Goal: Ask a question

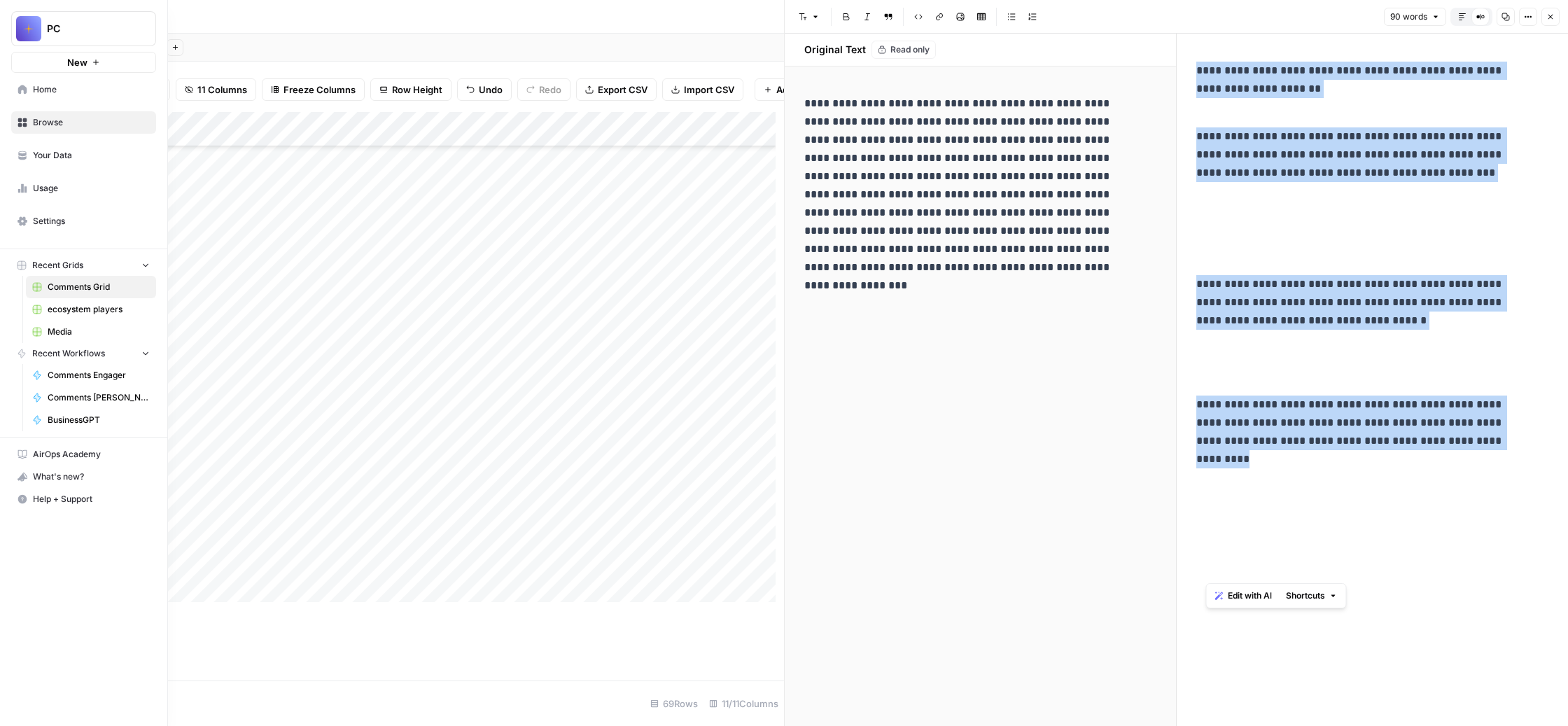
scroll to position [14246, 0]
click at [137, 426] on span "BusinessGPT" at bounding box center [99, 420] width 102 height 13
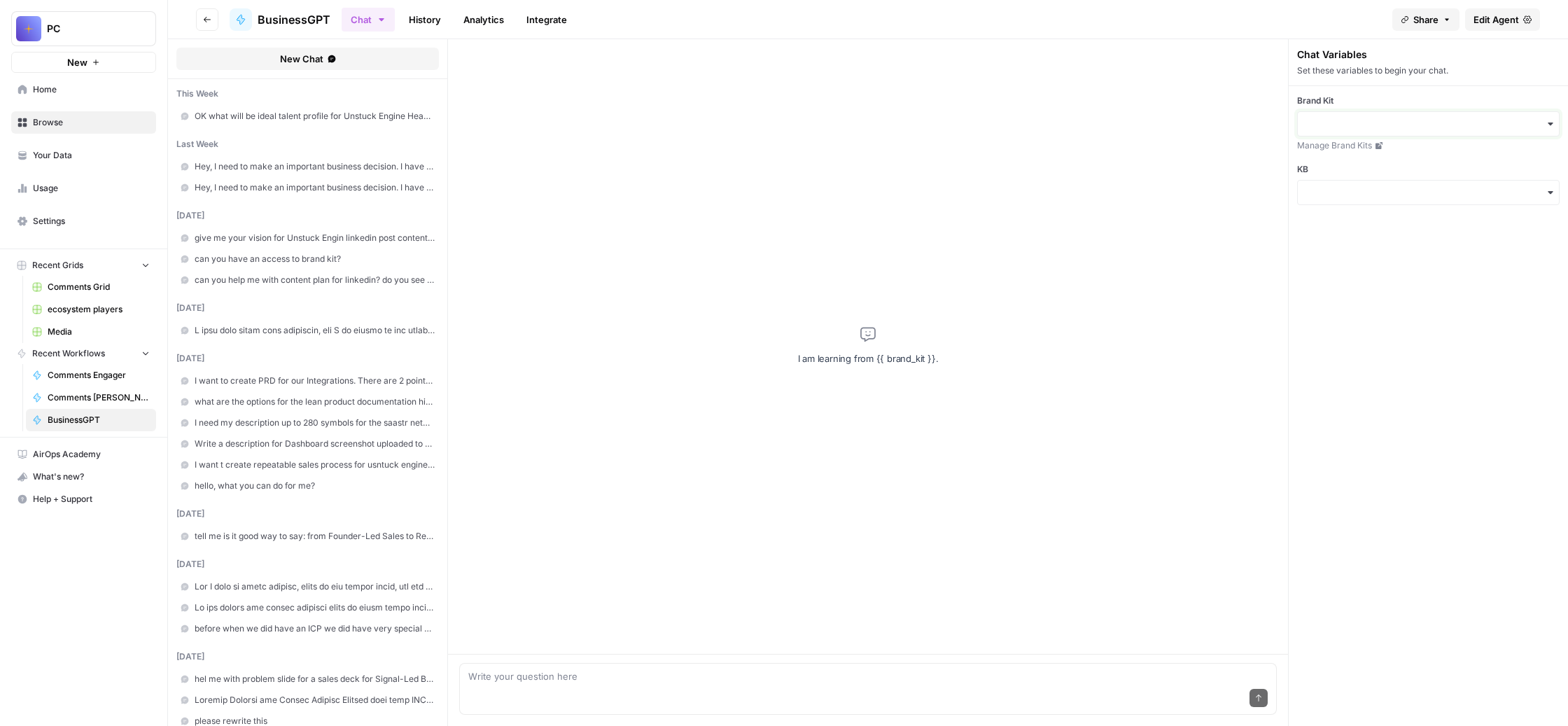
click at [1406, 131] on input "Brand Kit" at bounding box center [1428, 124] width 245 height 14
click at [1403, 241] on div "Unstuck Engine" at bounding box center [1436, 229] width 236 height 27
click at [1414, 200] on input "KB" at bounding box center [1428, 193] width 245 height 14
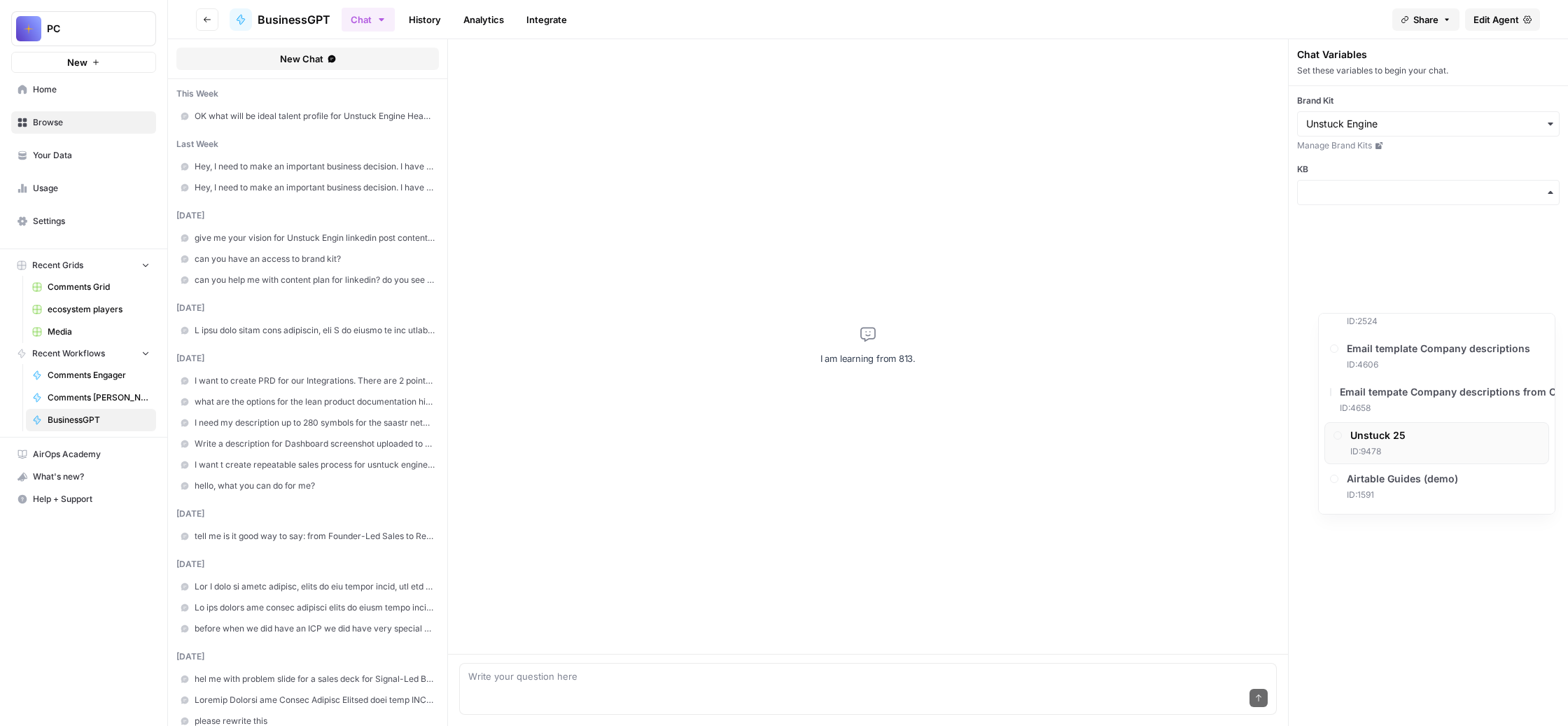
scroll to position [735, 0]
click at [1405, 443] on span "Unstuck 25" at bounding box center [1378, 436] width 55 height 14
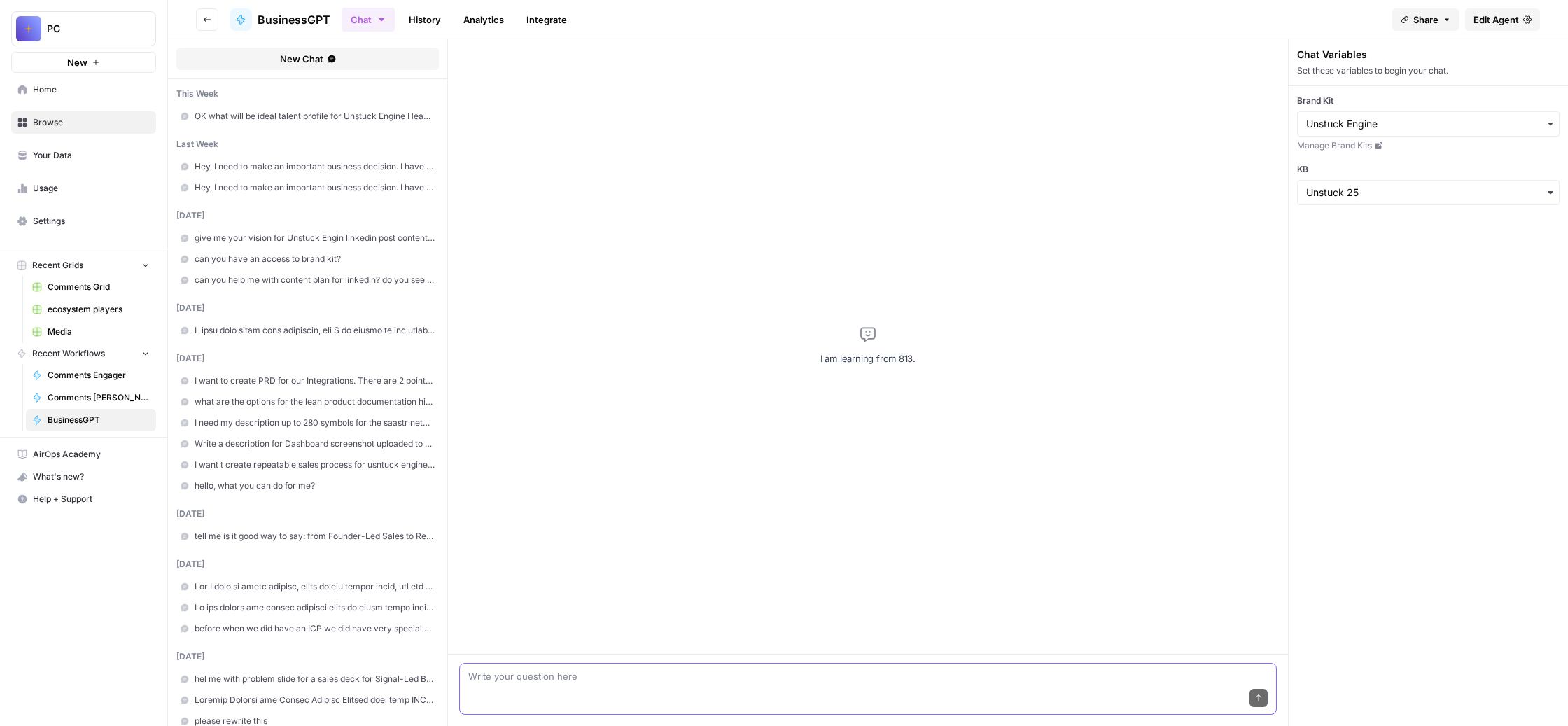
click at [580, 669] on textarea at bounding box center [868, 676] width 800 height 14
type textarea "Can you help me create articles for our Help Center? We host it on intercom"
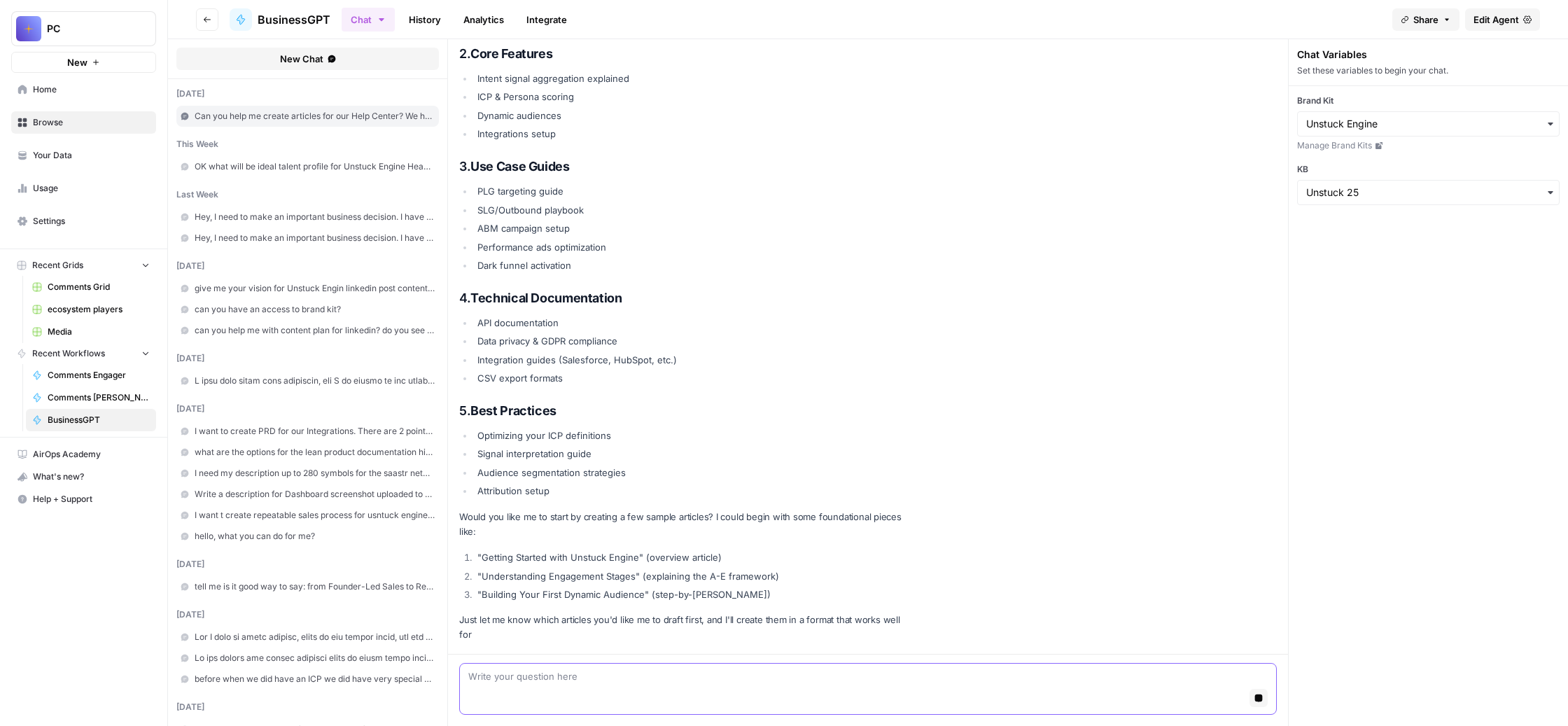
scroll to position [761, 0]
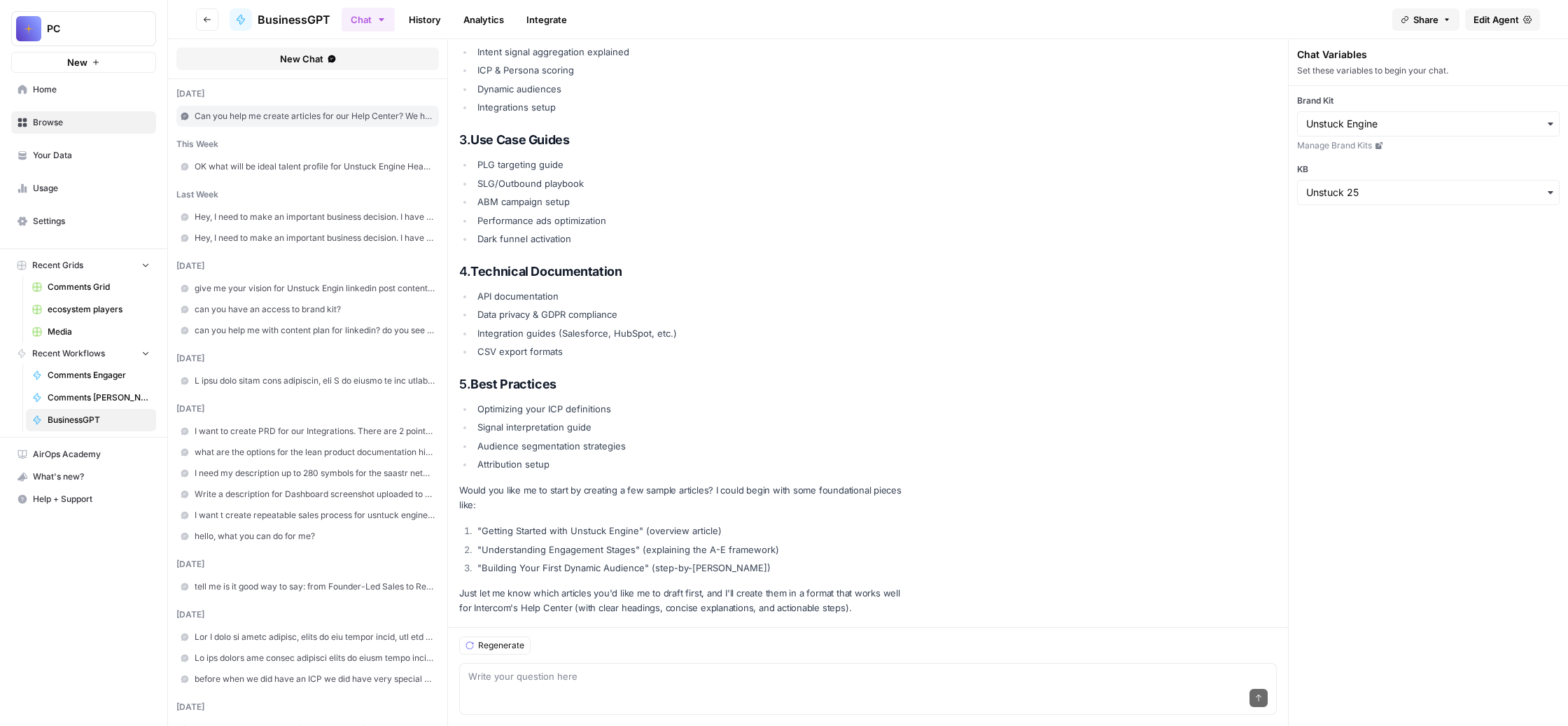
click at [597, 683] on div "Send" at bounding box center [868, 698] width 800 height 31
type textarea "Т"
type textarea "N"
paste textarea "Loremips Dol sitame cons adip eli seddoe tem. Incid Utlaboreetd Magnaa (ENI), A…"
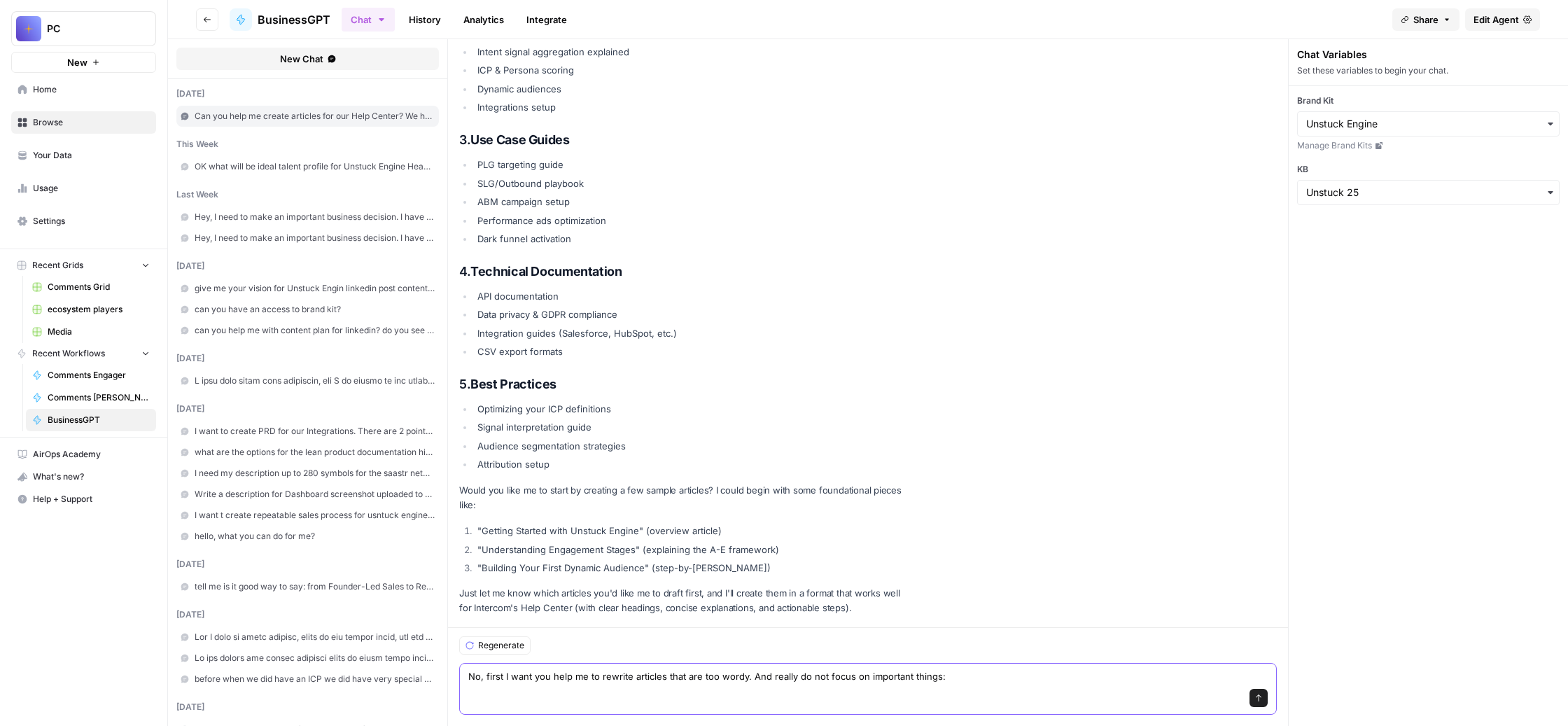
type textarea "Lo, ipsum D sita con adip el se doeiusm temporin utla etd mag aliqu. Eni admini…"
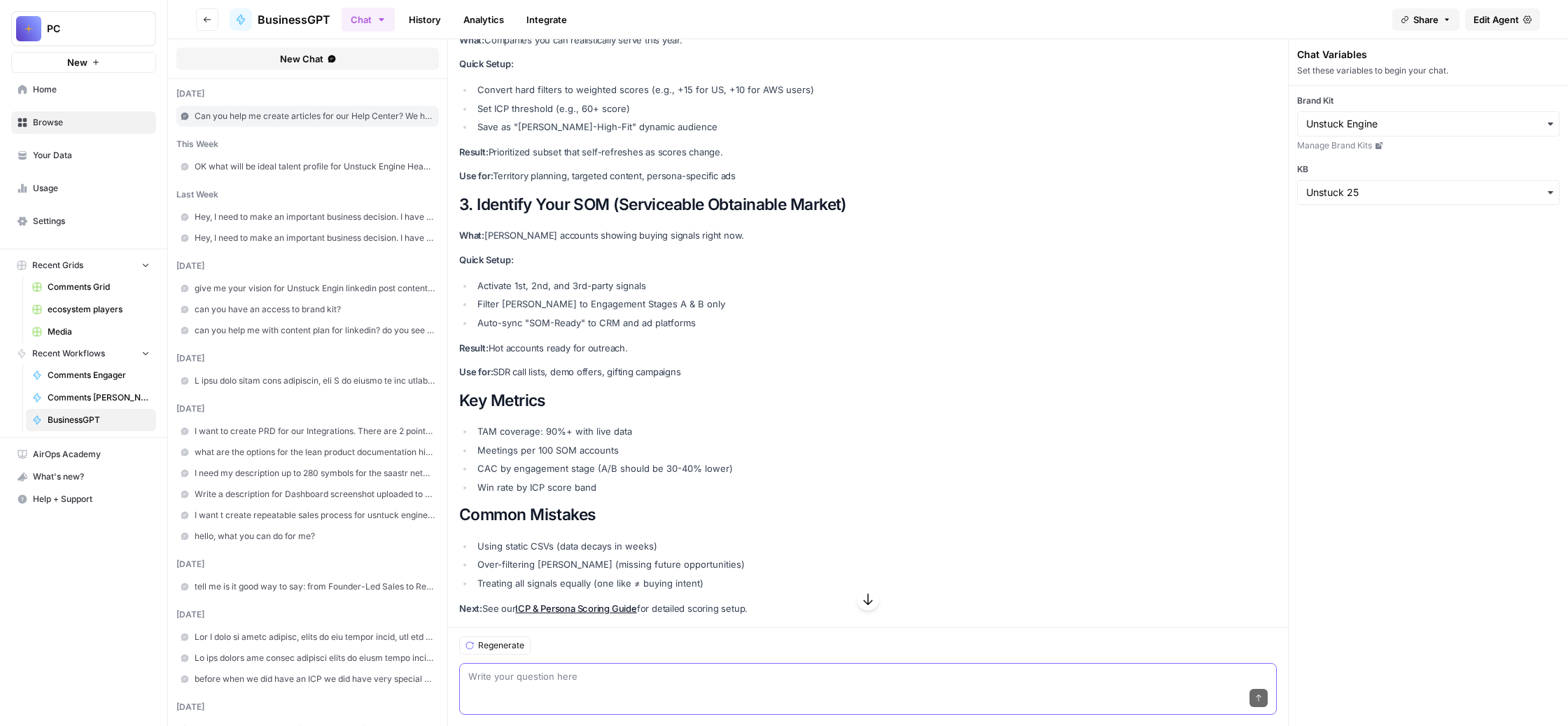
scroll to position [4426, 0]
paste textarea "I see that you make it really concise. Thank you for that. But you still need t…"
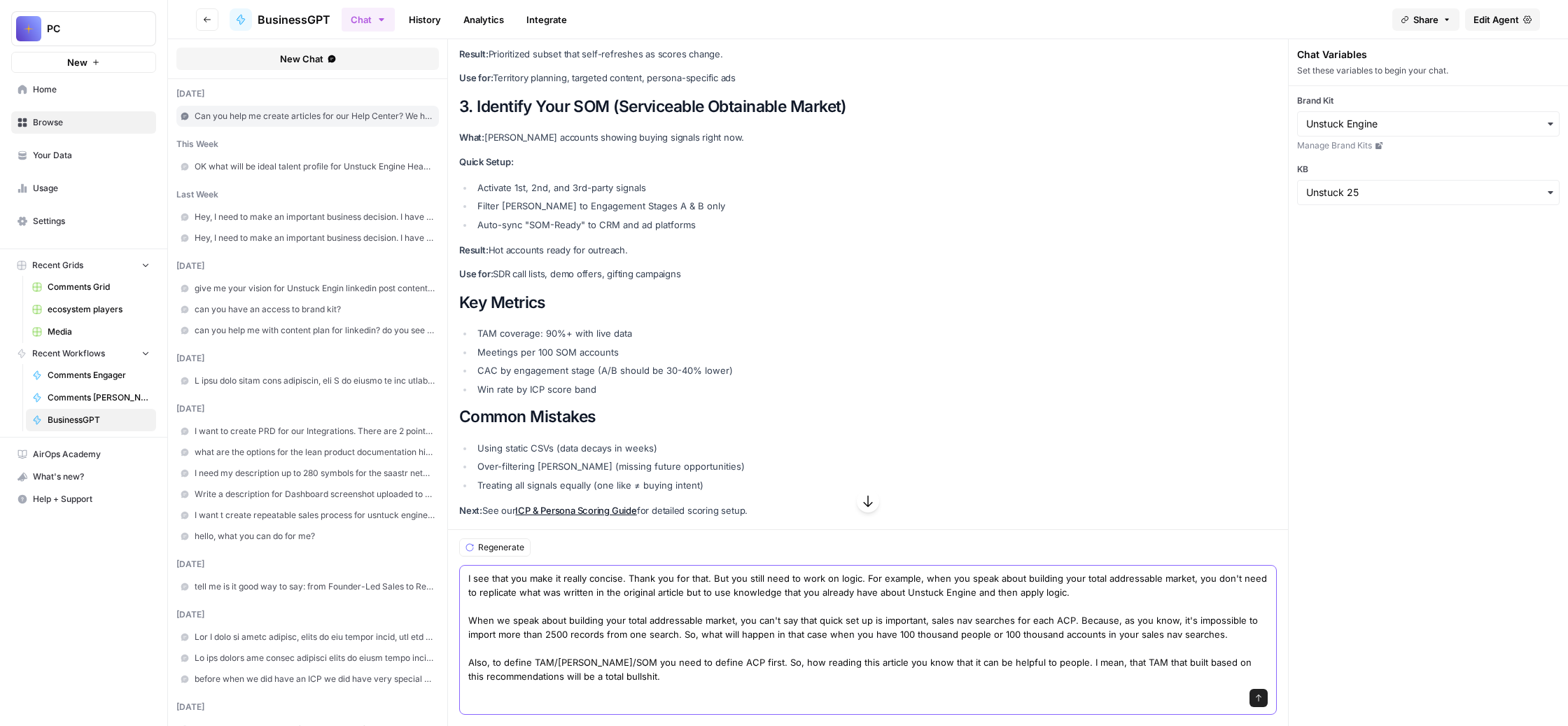
drag, startPoint x: 882, startPoint y: 640, endPoint x: 875, endPoint y: 639, distance: 7.1
click at [875, 639] on textarea "I see that you make it really concise. Thank you for that. But you still need t…" at bounding box center [868, 627] width 800 height 112
click at [701, 571] on textarea "I see that you make it really concise. Thank you for that. But you still need t…" at bounding box center [868, 627] width 800 height 112
type textarea "I see that you make it really concise. Thank you for that. But you still need t…"
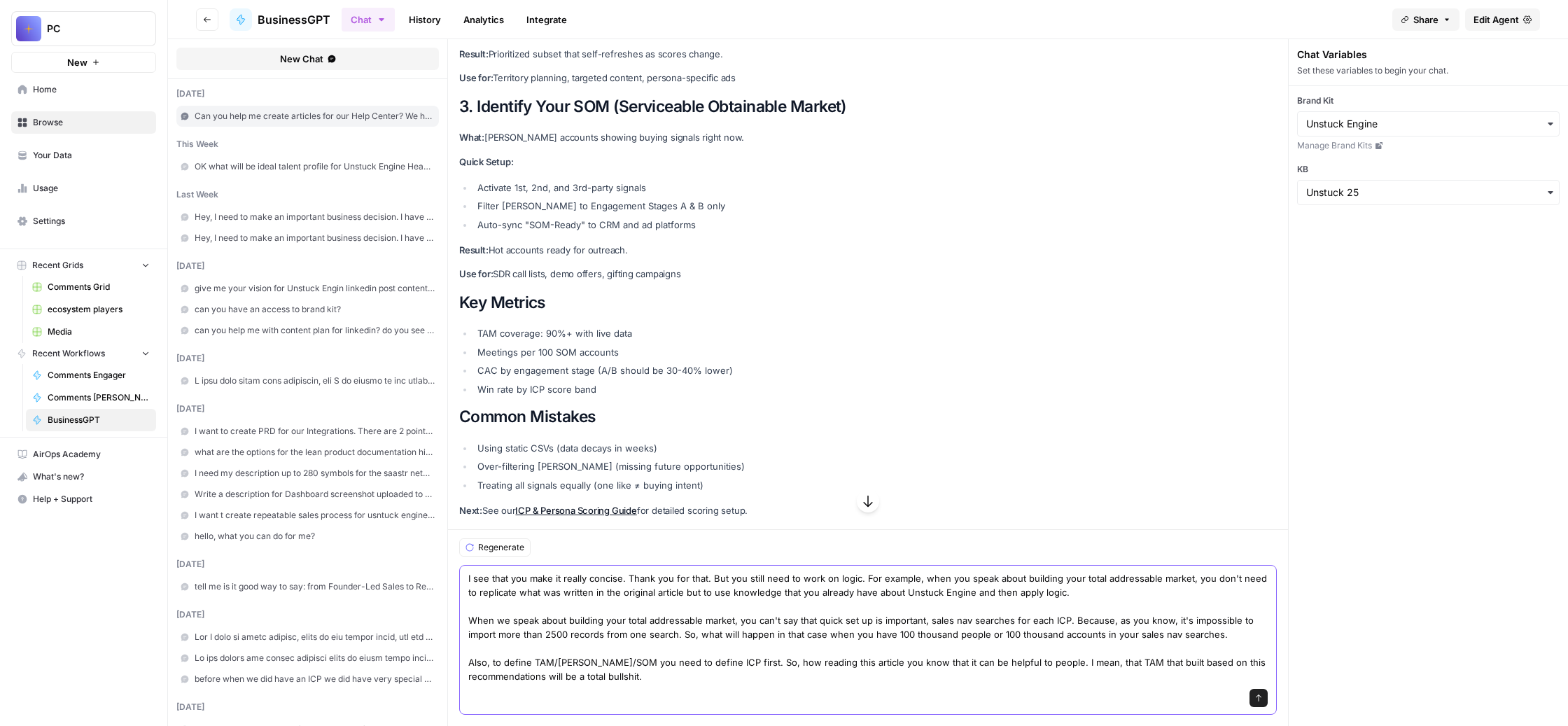
click at [1263, 693] on icon "submit" at bounding box center [1259, 697] width 9 height 9
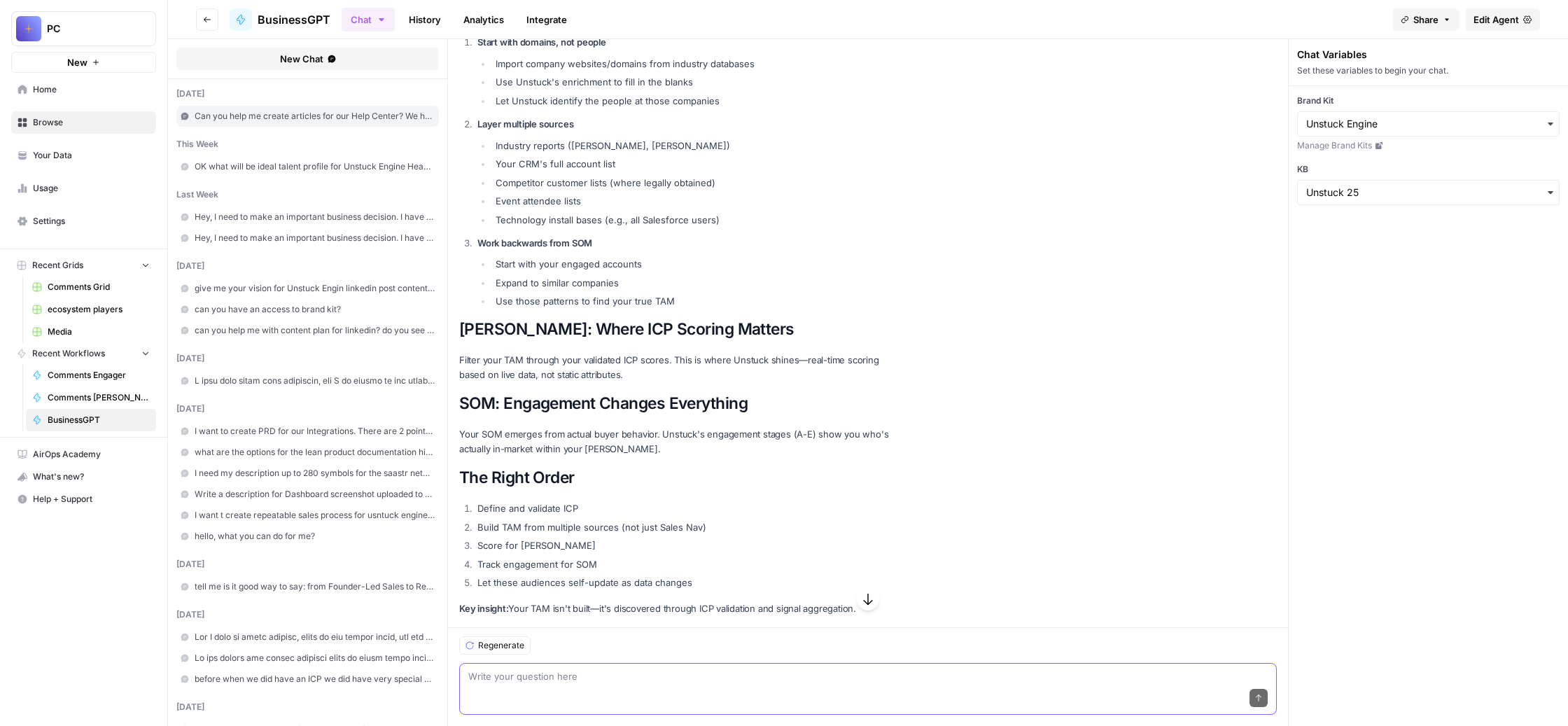
scroll to position [5962, 0]
click at [774, 669] on textarea at bounding box center [868, 676] width 800 height 14
paste textarea "Actually, I won't completely re-think about what and how we need to do in our h…"
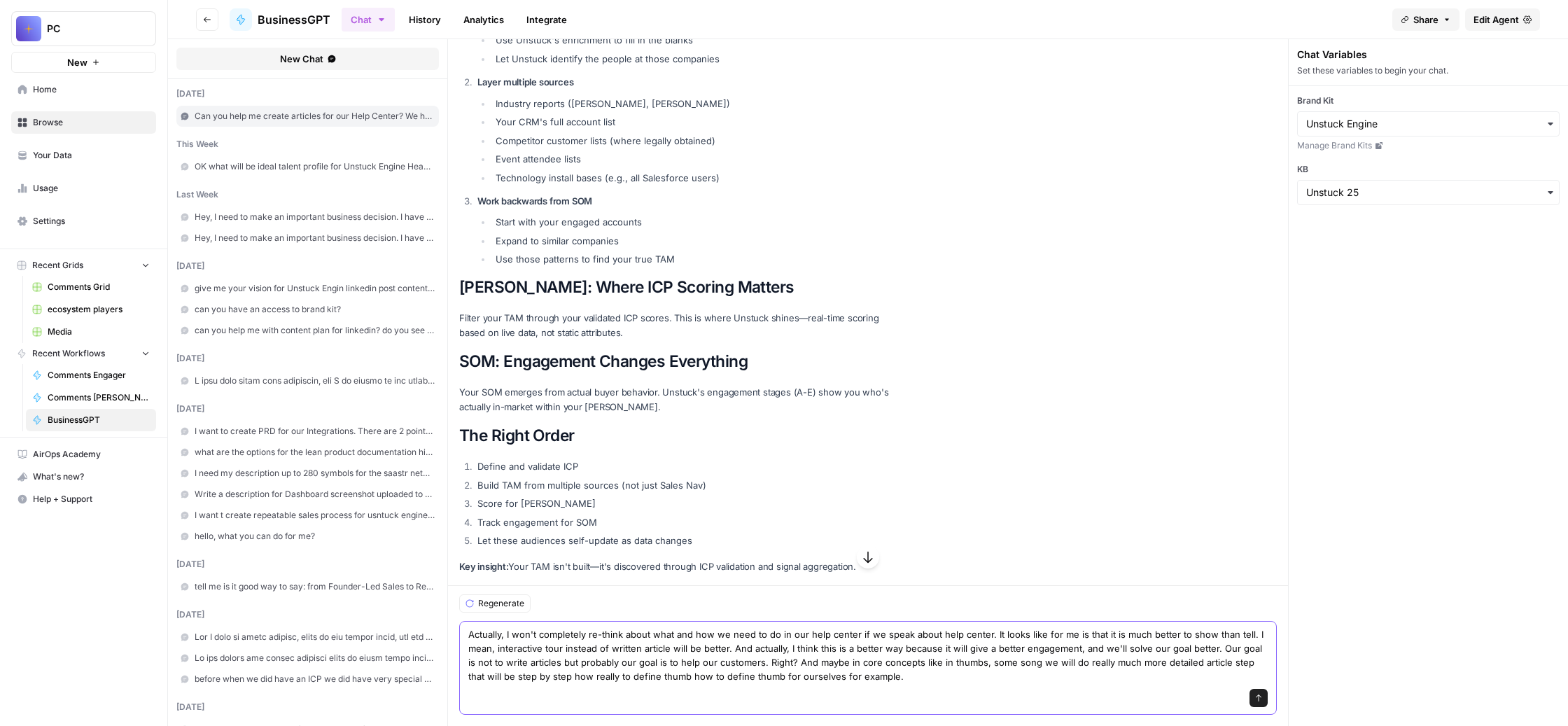
drag, startPoint x: 647, startPoint y: 557, endPoint x: 615, endPoint y: 554, distance: 32.1
click at [615, 627] on textarea "Actually, I won't completely re-think about what and how we need to do in our h…" at bounding box center [868, 654] width 800 height 56
drag, startPoint x: 791, startPoint y: 639, endPoint x: 730, endPoint y: 640, distance: 61.0
click at [730, 640] on textarea "Actually, I want completely re-think about what and how we need to do in our he…" at bounding box center [868, 654] width 800 height 56
drag, startPoint x: 902, startPoint y: 640, endPoint x: 864, endPoint y: 644, distance: 38.2
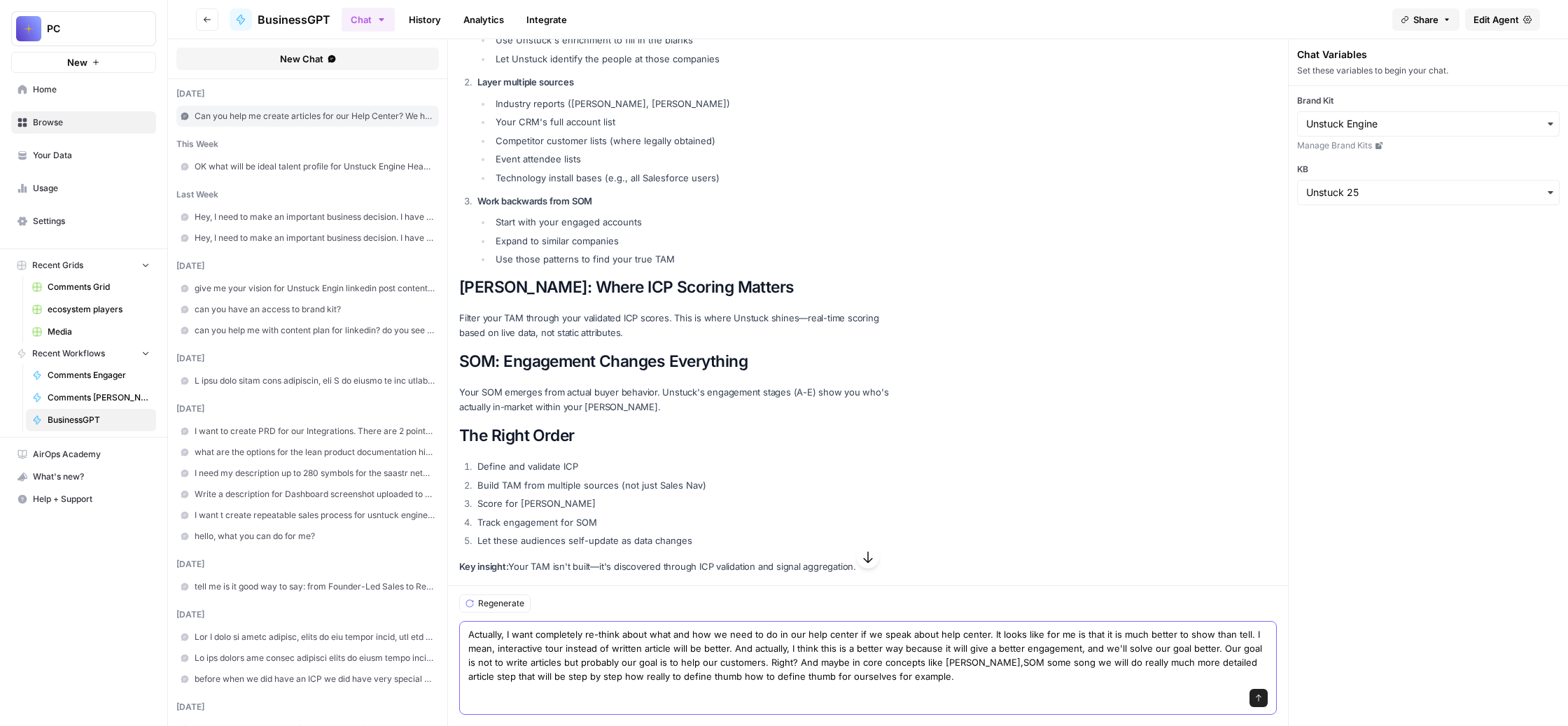
click at [864, 644] on textarea "Actually, I want completely re-think about what and how we need to do in our he…" at bounding box center [868, 654] width 800 height 56
drag, startPoint x: 817, startPoint y: 660, endPoint x: 778, endPoint y: 661, distance: 39.0
click at [778, 661] on textarea "Actually, I want completely re-think about what and how we need to do in our he…" at bounding box center [868, 654] width 800 height 56
drag, startPoint x: 913, startPoint y: 660, endPoint x: 874, endPoint y: 660, distance: 39.0
click at [874, 660] on textarea "Actually, I want completely re-think about what and how we need to do in our he…" at bounding box center [868, 654] width 800 height 56
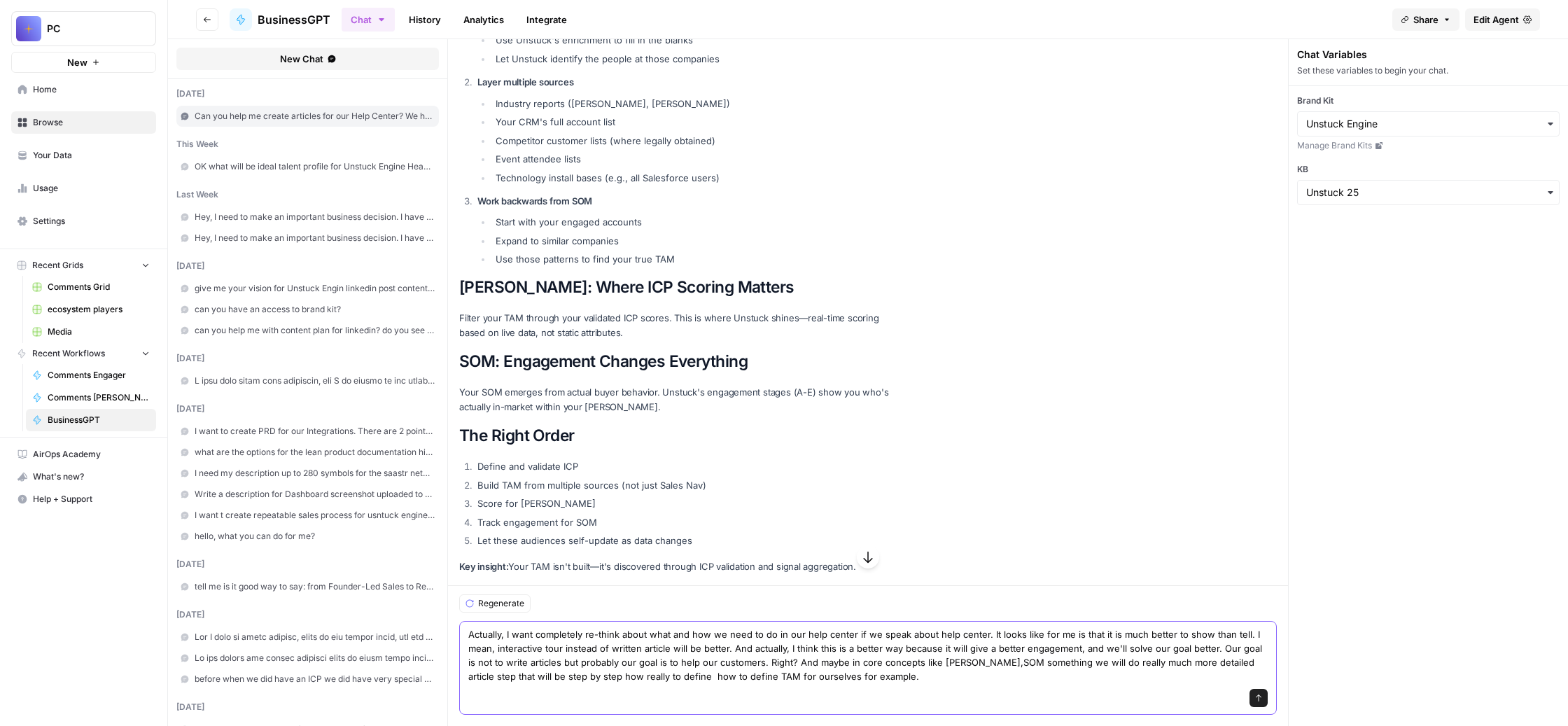
type textarea "Actually, I want completely re-think about what and how we need to do in our he…"
click at [1261, 694] on icon "submit" at bounding box center [1259, 697] width 5 height 7
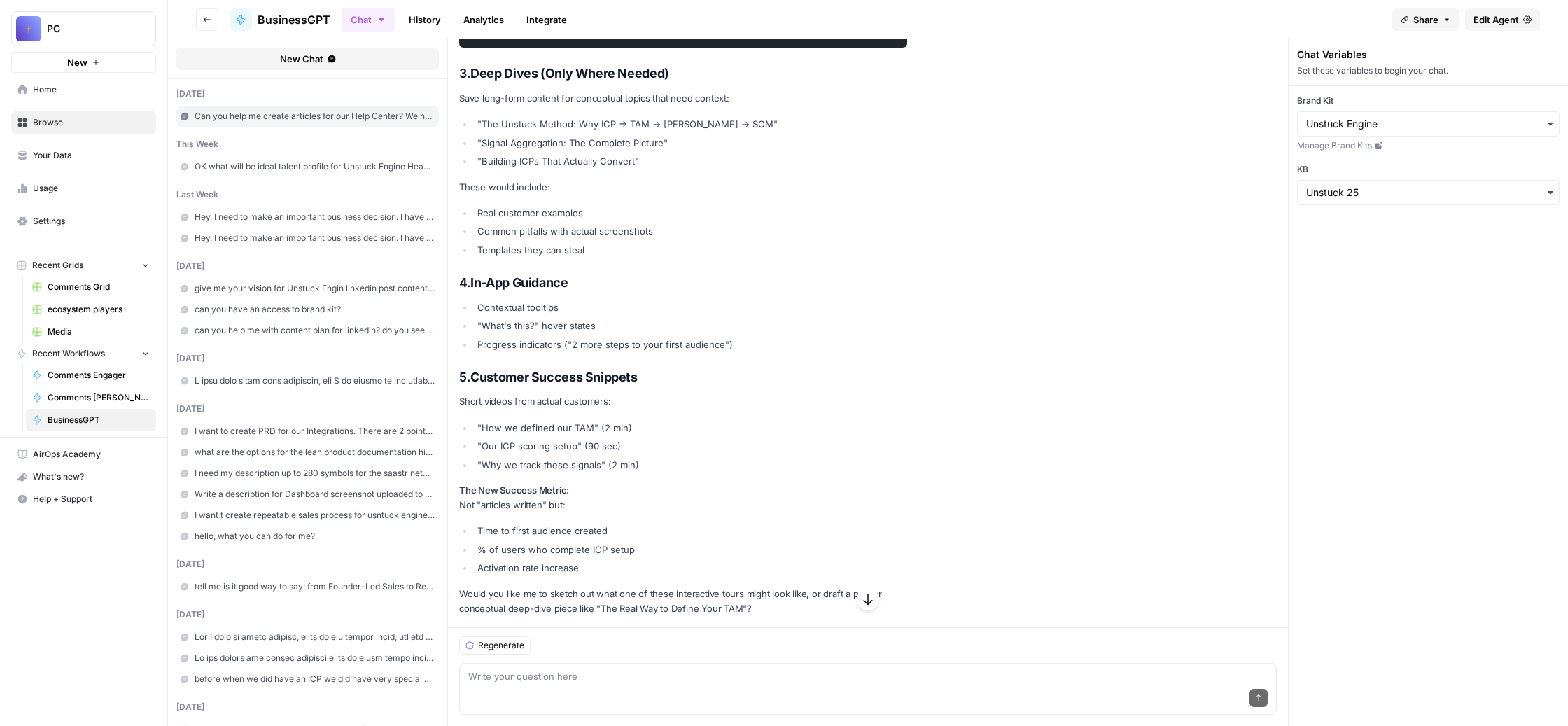
scroll to position [8487, 0]
